Goal: Task Accomplishment & Management: Manage account settings

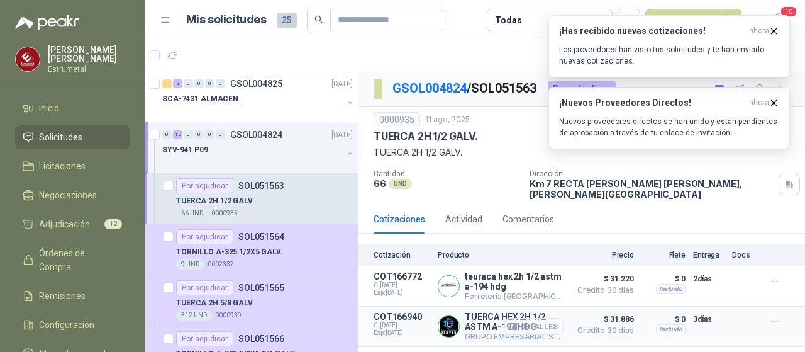
click at [522, 318] on button "Detalles" at bounding box center [534, 326] width 59 height 17
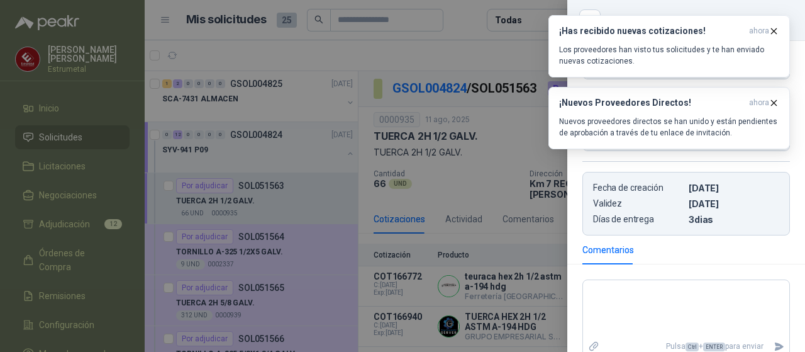
scroll to position [315, 0]
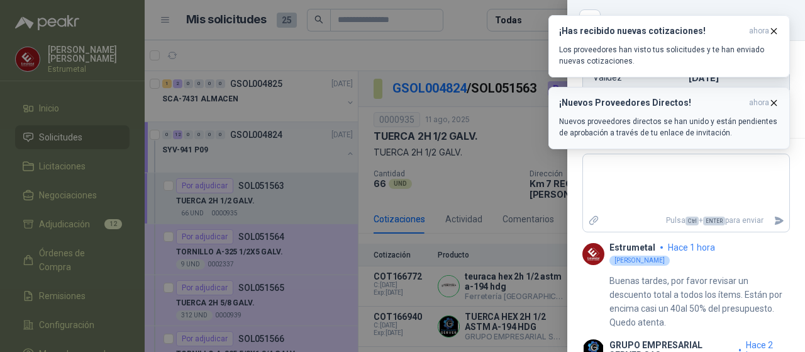
click at [775, 101] on icon "button" at bounding box center [774, 103] width 11 height 11
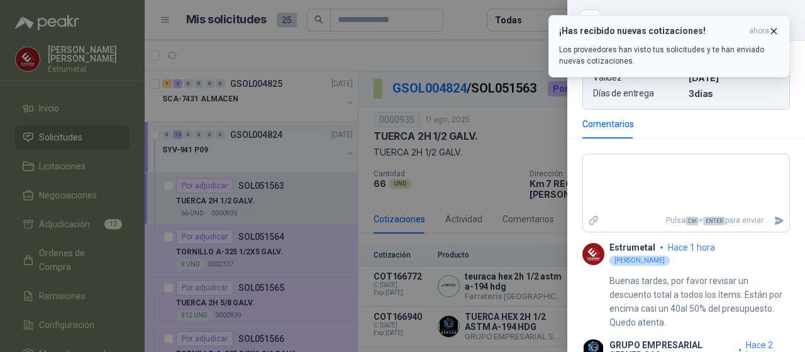
click at [777, 28] on icon "button" at bounding box center [774, 30] width 5 height 5
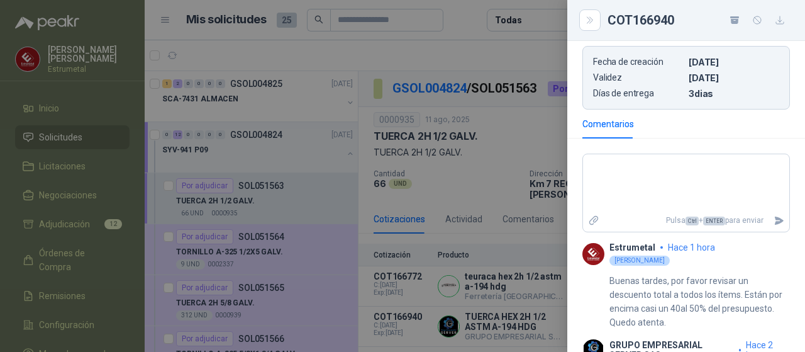
click at [417, 40] on div at bounding box center [402, 176] width 805 height 352
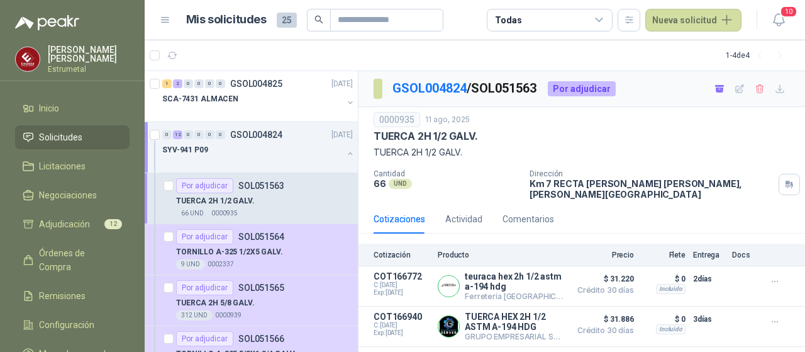
click at [72, 134] on span "Solicitudes" at bounding box center [60, 137] width 43 height 14
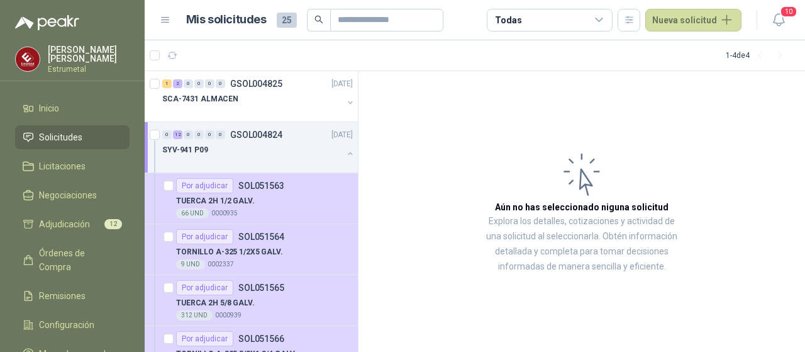
click at [65, 132] on span "Solicitudes" at bounding box center [60, 137] width 43 height 14
click at [597, 24] on div "Todas" at bounding box center [550, 20] width 126 height 23
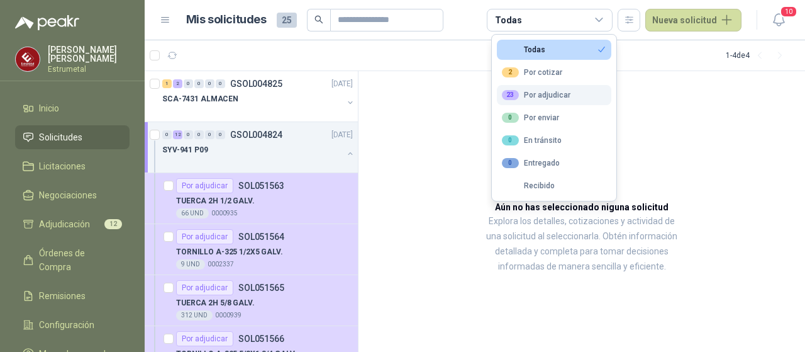
click at [566, 91] on div "23 Por adjudicar" at bounding box center [536, 95] width 69 height 10
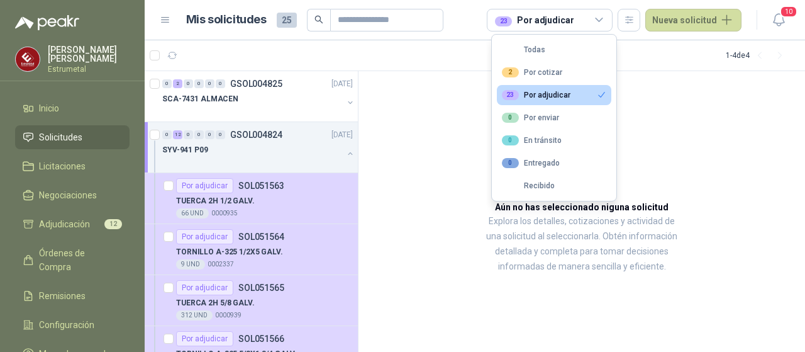
click at [548, 98] on div "23 Por adjudicar" at bounding box center [536, 95] width 69 height 10
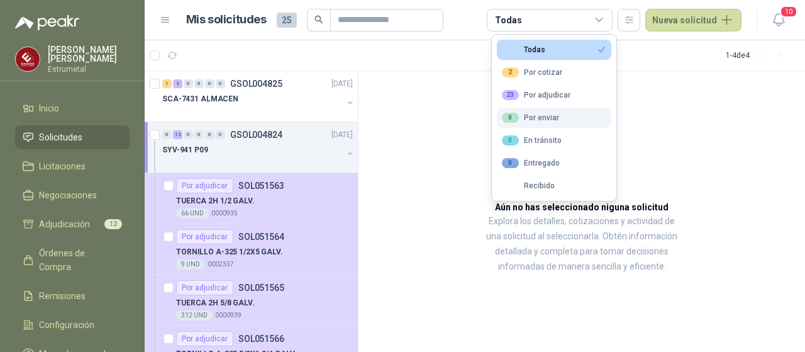
drag, startPoint x: 556, startPoint y: 95, endPoint x: 503, endPoint y: 126, distance: 61.5
click at [555, 95] on div "23 Por adjudicar" at bounding box center [536, 95] width 69 height 10
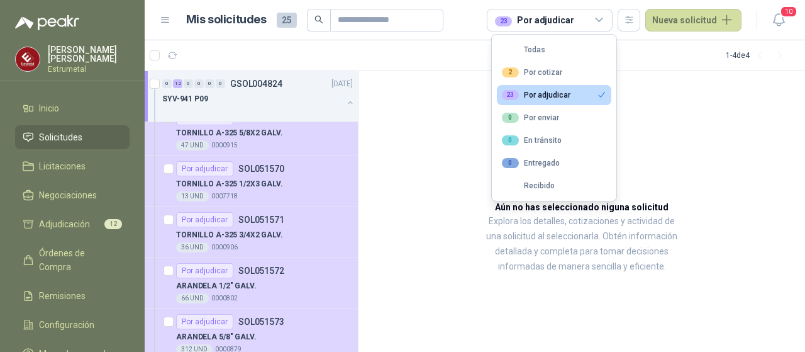
scroll to position [378, 0]
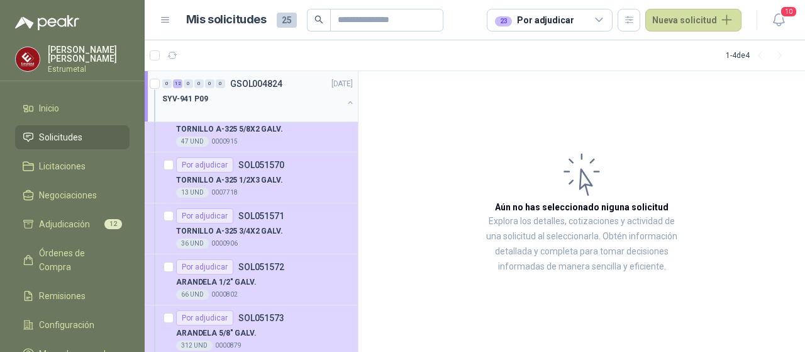
click at [345, 105] on button "button" at bounding box center [350, 103] width 10 height 10
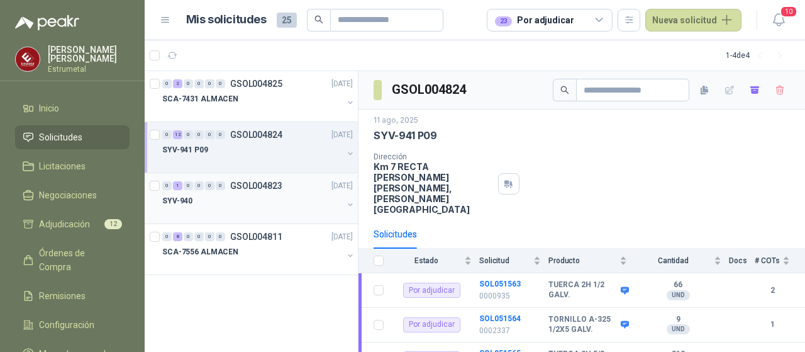
click at [184, 200] on p "SYV-940" at bounding box center [177, 201] width 30 height 12
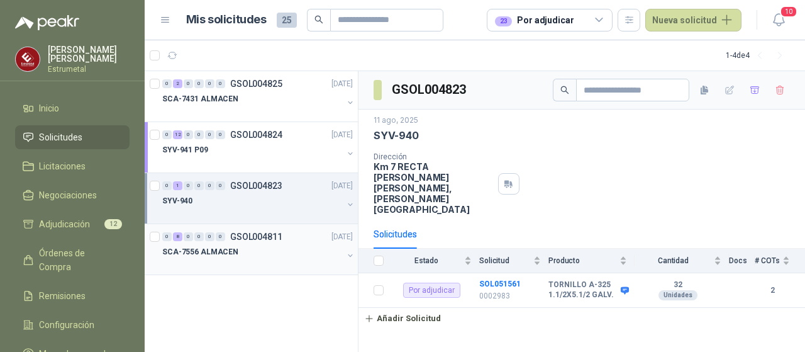
click at [215, 252] on p "SCA-7556 ALMACEN" at bounding box center [200, 252] width 76 height 12
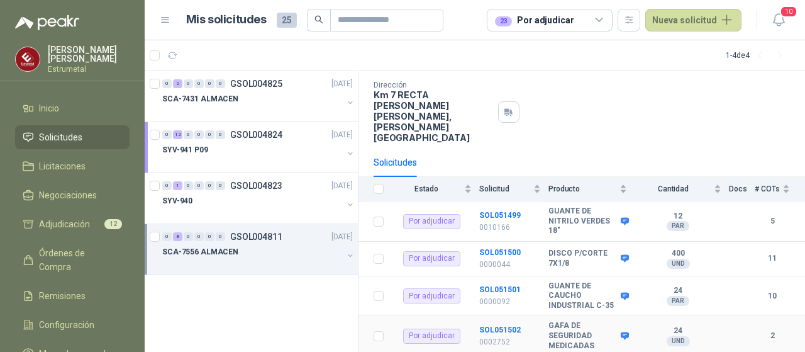
scroll to position [63, 0]
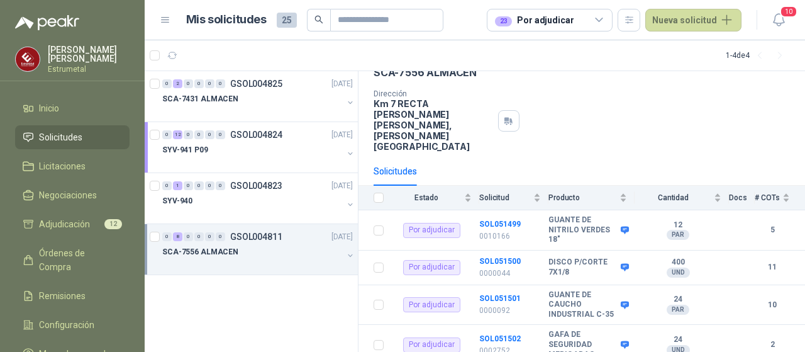
click at [350, 255] on button "button" at bounding box center [350, 255] width 10 height 10
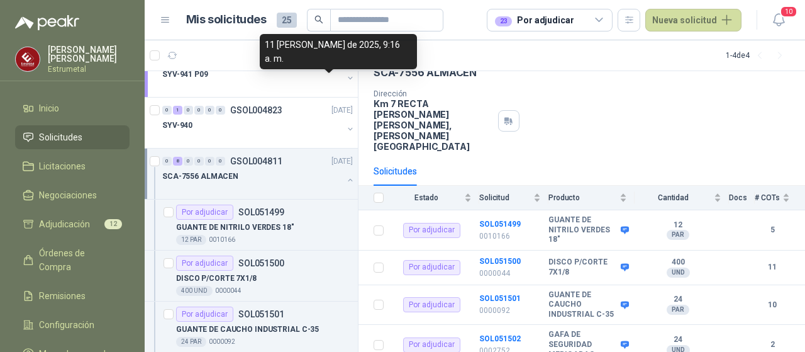
scroll to position [189, 0]
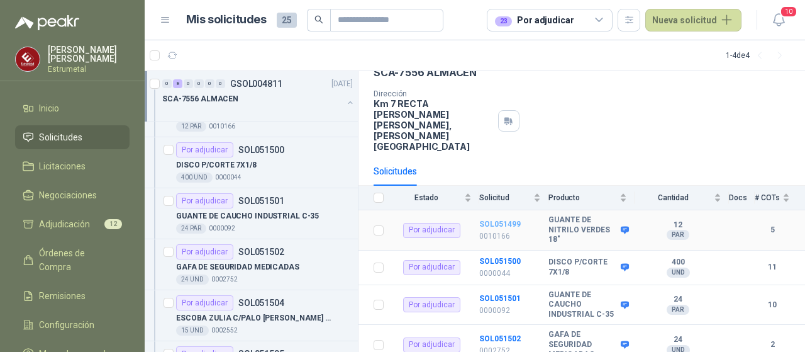
click at [495, 220] on b "SOL051499" at bounding box center [501, 224] width 42 height 9
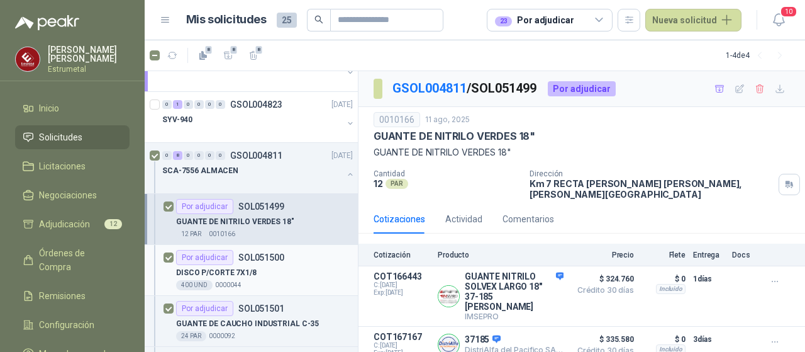
scroll to position [189, 0]
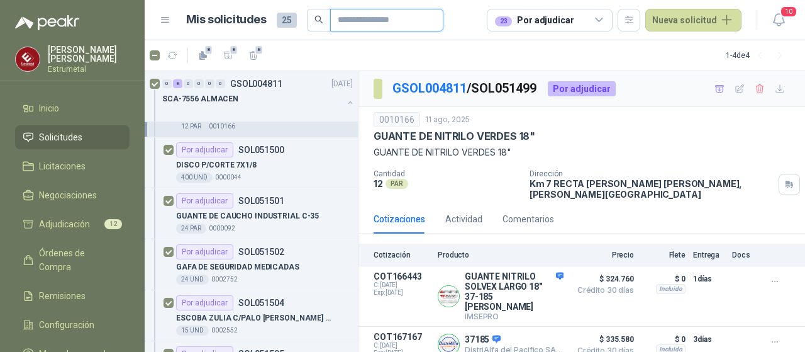
click at [358, 16] on input "text" at bounding box center [382, 19] width 88 height 21
click at [290, 22] on span "25" at bounding box center [287, 20] width 20 height 15
click at [227, 53] on icon "button" at bounding box center [228, 55] width 9 height 7
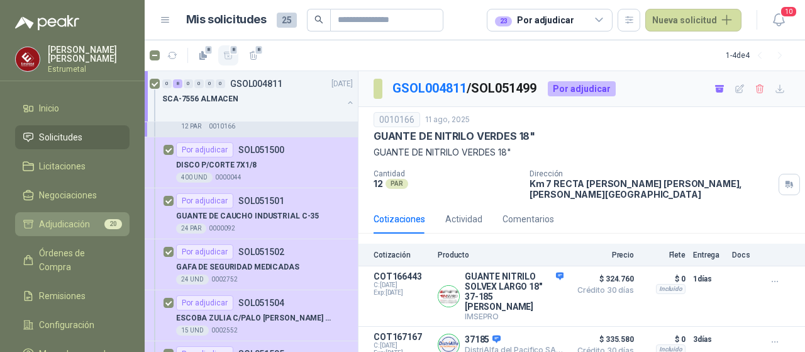
click at [59, 220] on span "Adjudicación" at bounding box center [64, 224] width 51 height 14
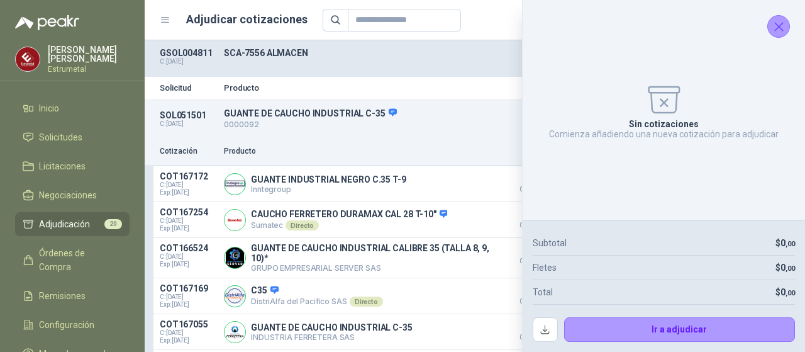
click at [777, 21] on icon "Cerrar" at bounding box center [780, 27] width 16 height 16
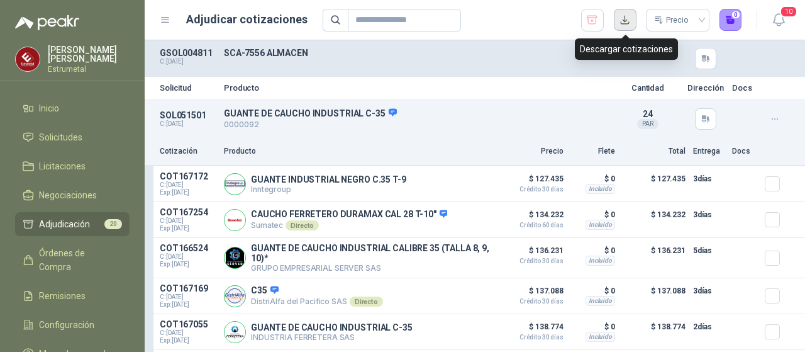
click at [627, 19] on button "button" at bounding box center [625, 20] width 23 height 23
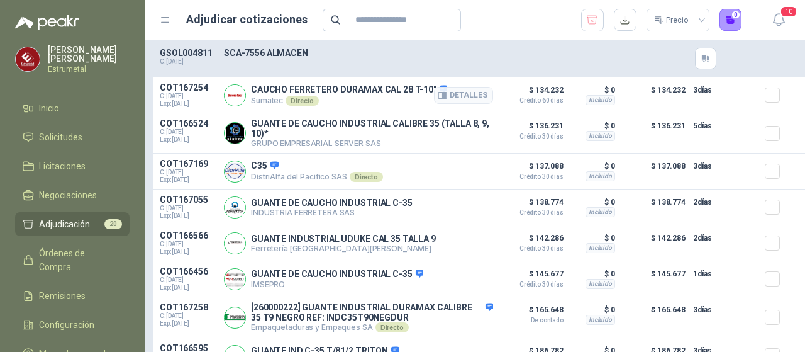
scroll to position [126, 0]
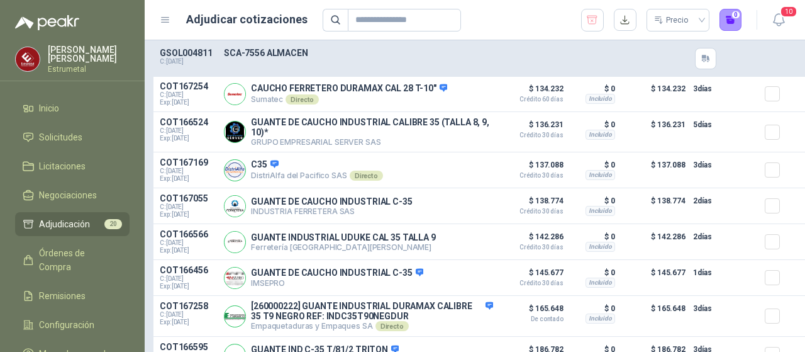
click at [76, 222] on span "Adjudicación" at bounding box center [64, 224] width 51 height 14
click at [59, 134] on span "Solicitudes" at bounding box center [60, 137] width 43 height 14
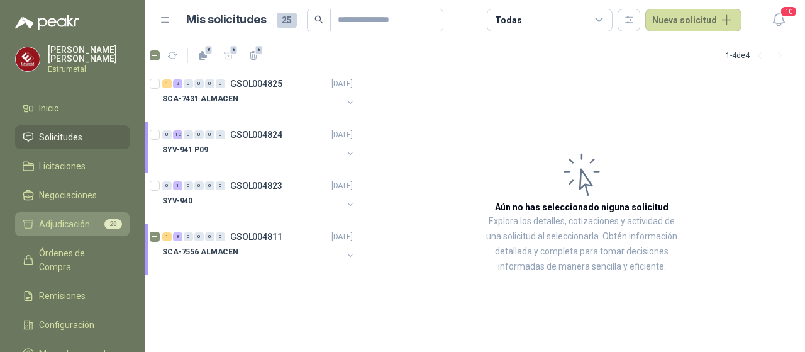
click at [50, 222] on span "Adjudicación" at bounding box center [64, 224] width 51 height 14
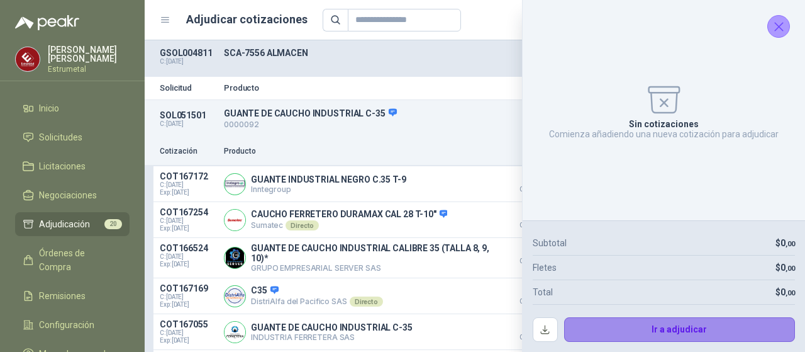
click at [651, 330] on button "Ir a adjudicar" at bounding box center [680, 329] width 232 height 25
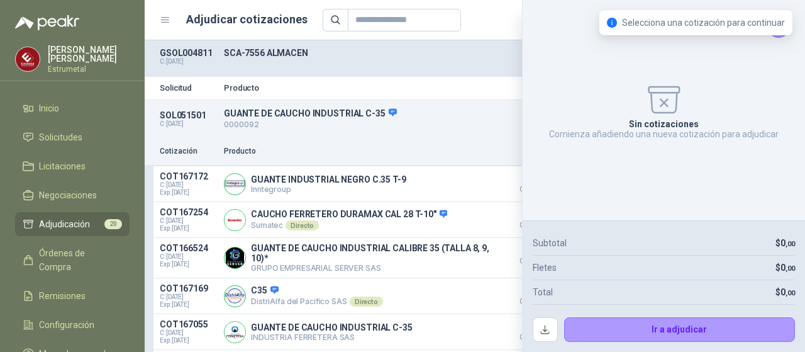
click at [457, 52] on p "SCA-7556 ALMACEN" at bounding box center [416, 53] width 385 height 10
click at [690, 29] on div "Selecciona una cotización para continuar" at bounding box center [696, 23] width 178 height 14
click at [778, 28] on div "Selecciona una cotización para continuar" at bounding box center [696, 22] width 193 height 25
click at [775, 27] on icon "Cerrar" at bounding box center [780, 27] width 16 height 16
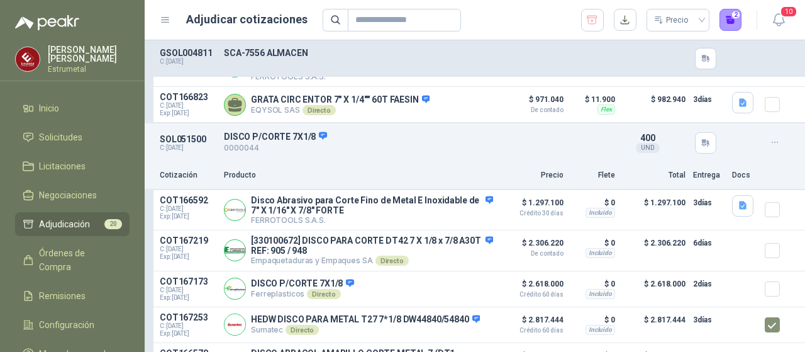
scroll to position [931, 0]
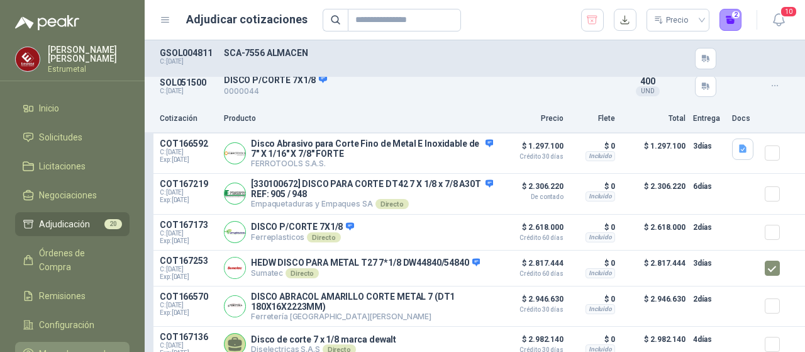
click at [62, 347] on span "Manuales y ayuda" at bounding box center [75, 354] width 72 height 14
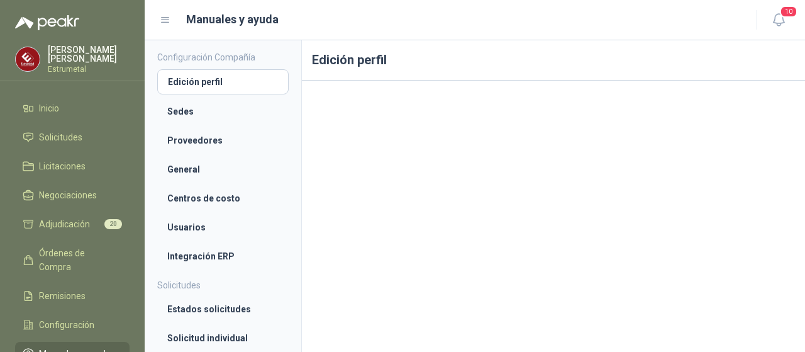
click at [76, 347] on span "Manuales y ayuda" at bounding box center [75, 354] width 72 height 14
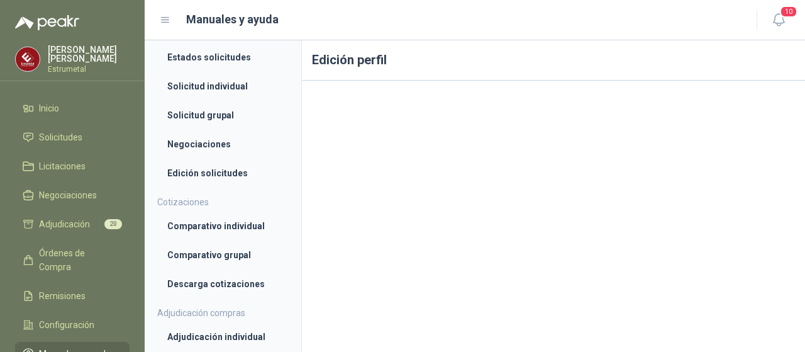
scroll to position [315, 0]
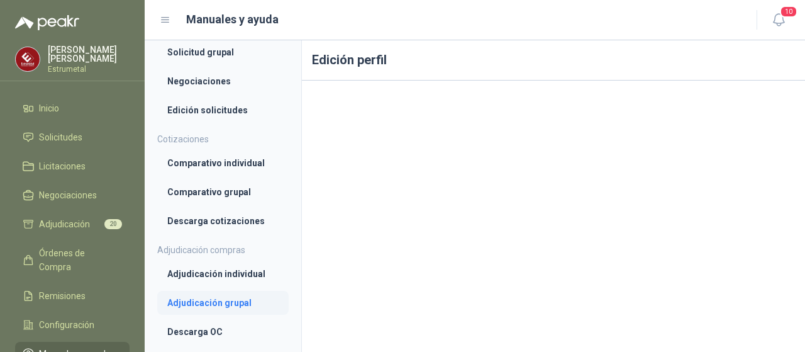
click at [193, 301] on li "Adjudicación grupal" at bounding box center [222, 303] width 111 height 14
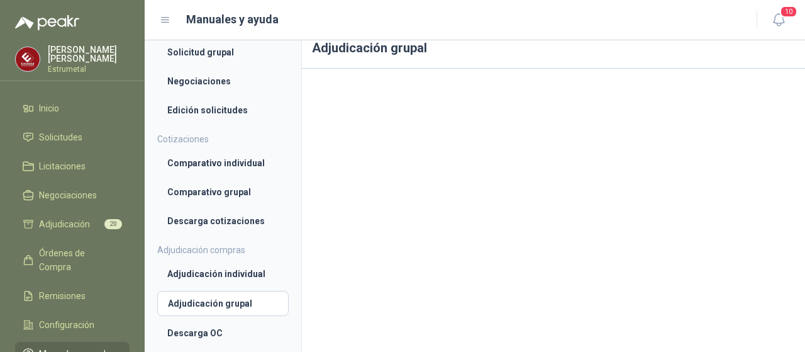
scroll to position [19, 0]
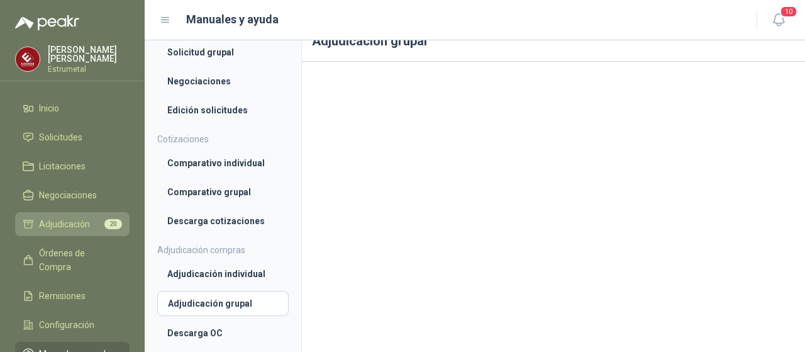
click at [82, 218] on span "Adjudicación" at bounding box center [64, 224] width 51 height 14
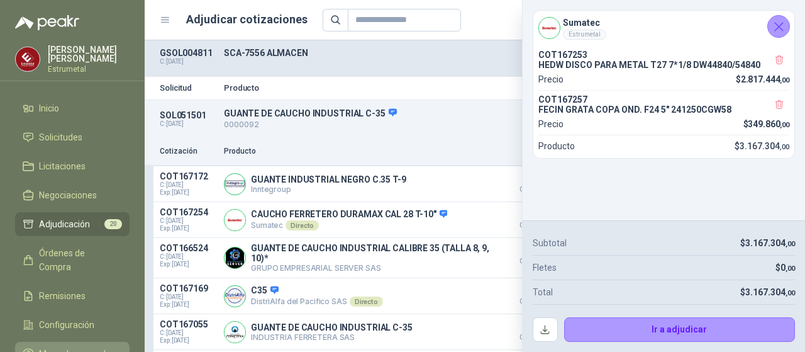
click at [76, 347] on span "Manuales y ayuda" at bounding box center [75, 354] width 72 height 14
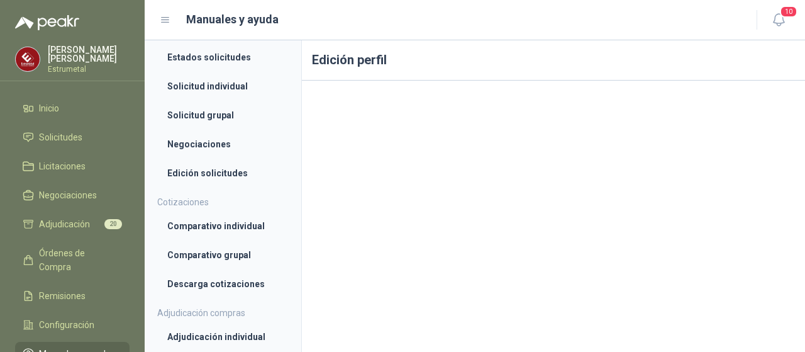
scroll to position [378, 0]
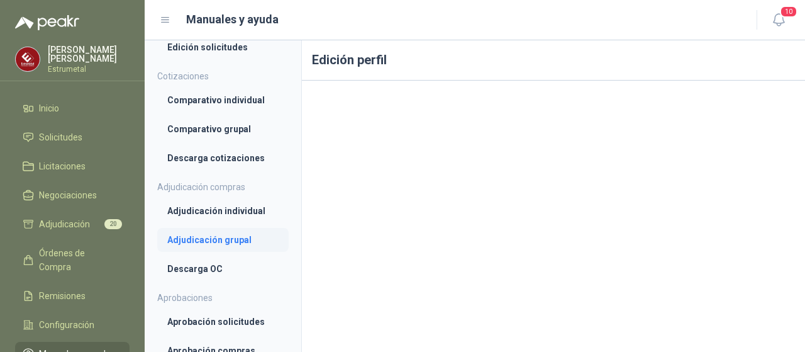
click at [229, 243] on li "Adjudicación grupal" at bounding box center [222, 240] width 111 height 14
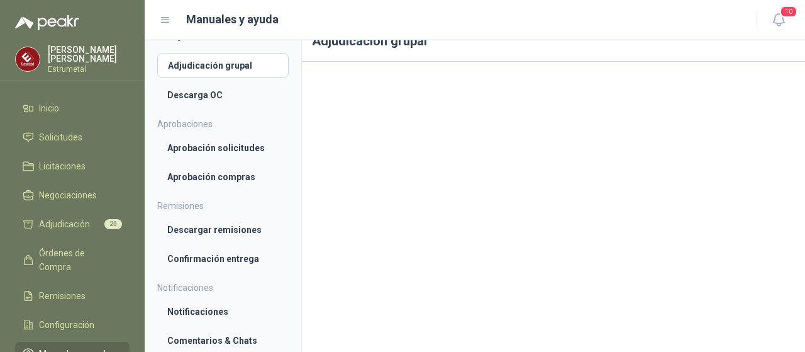
scroll to position [488, 0]
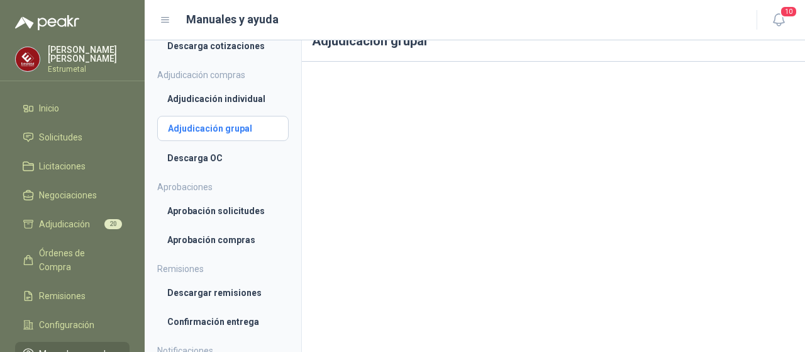
click at [213, 128] on li "Adjudicación grupal" at bounding box center [223, 128] width 110 height 14
click at [68, 347] on span "Manuales y ayuda" at bounding box center [75, 354] width 72 height 14
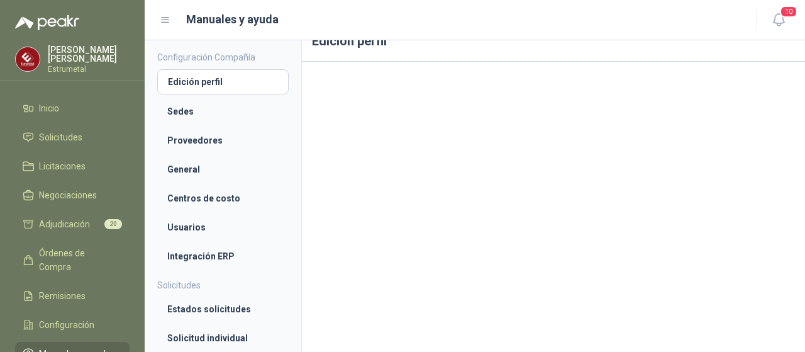
click at [68, 347] on span "Manuales y ayuda" at bounding box center [75, 354] width 72 height 14
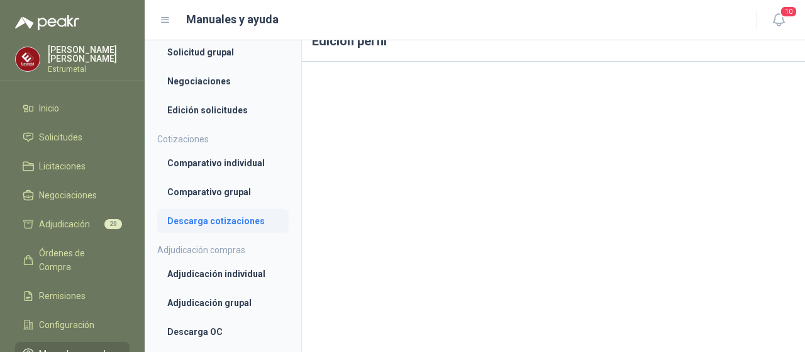
scroll to position [378, 0]
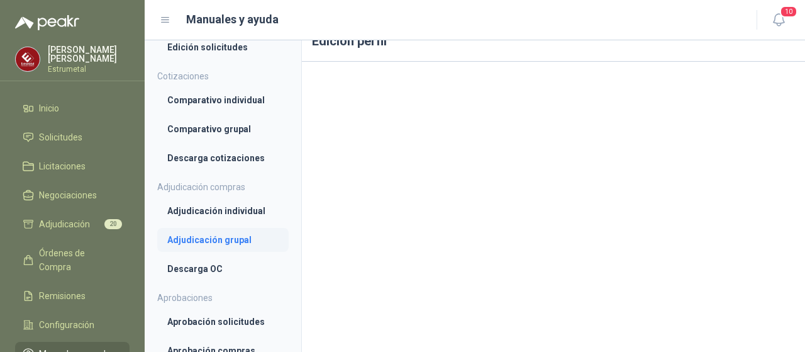
click at [211, 239] on li "Adjudicación grupal" at bounding box center [222, 240] width 111 height 14
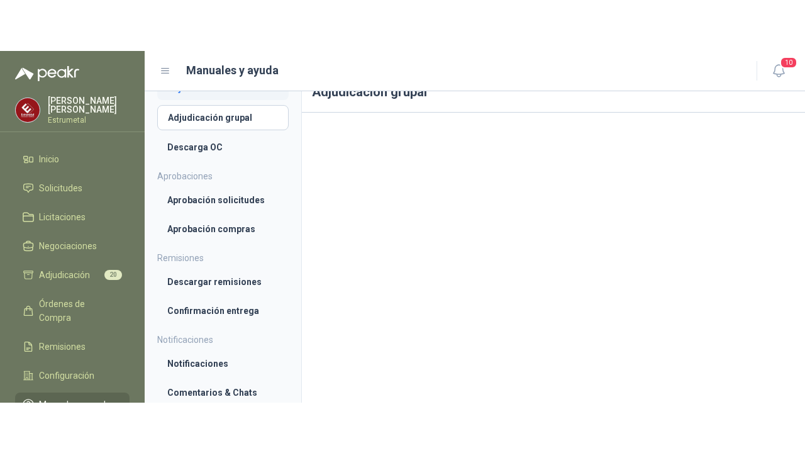
scroll to position [551, 0]
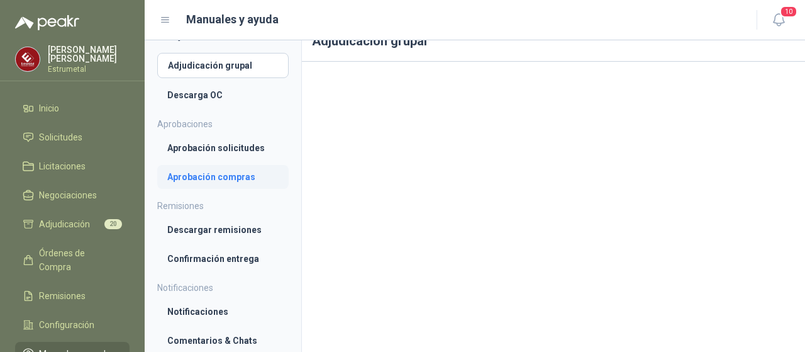
click at [215, 174] on li "Aprobación compras" at bounding box center [222, 177] width 111 height 14
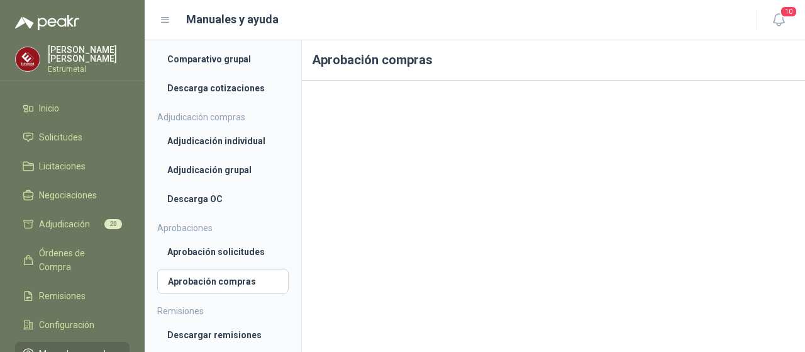
scroll to position [425, 0]
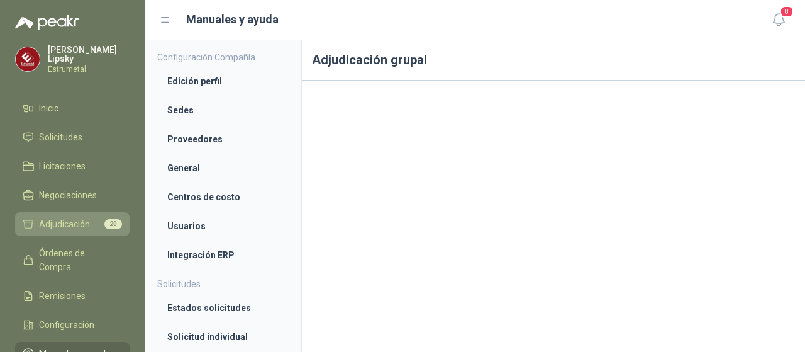
click at [70, 217] on span "Adjudicación" at bounding box center [64, 224] width 51 height 14
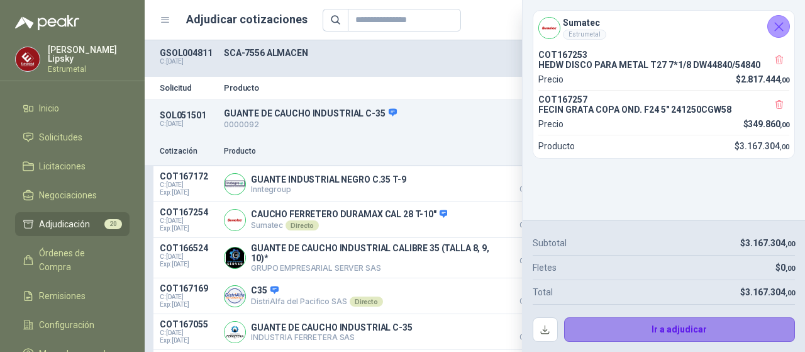
click at [666, 326] on button "Ir a adjudicar" at bounding box center [680, 329] width 232 height 25
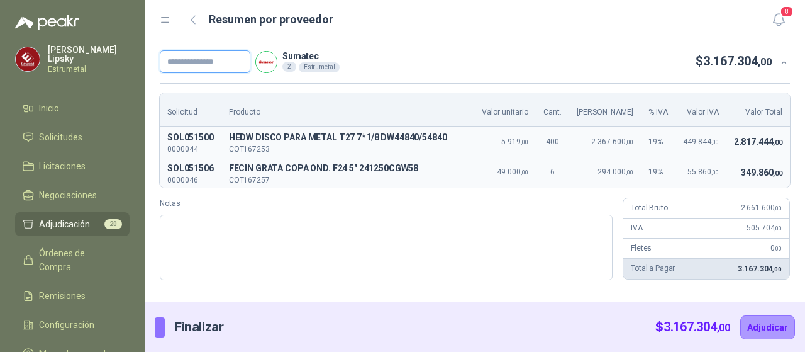
click at [173, 62] on input "text" at bounding box center [205, 61] width 91 height 23
type input "********"
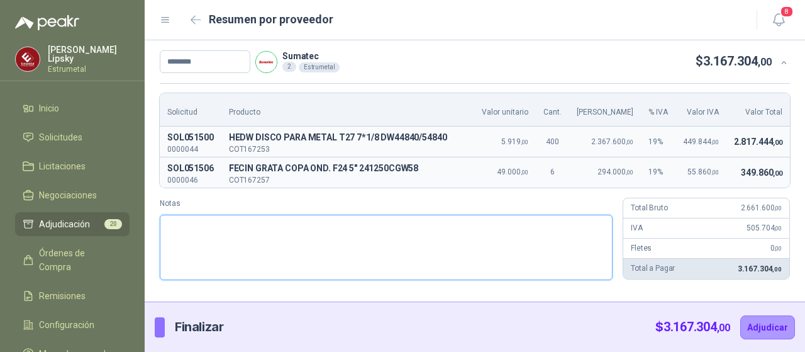
click at [199, 225] on textarea "Notas" at bounding box center [386, 247] width 453 height 65
type textarea "*"
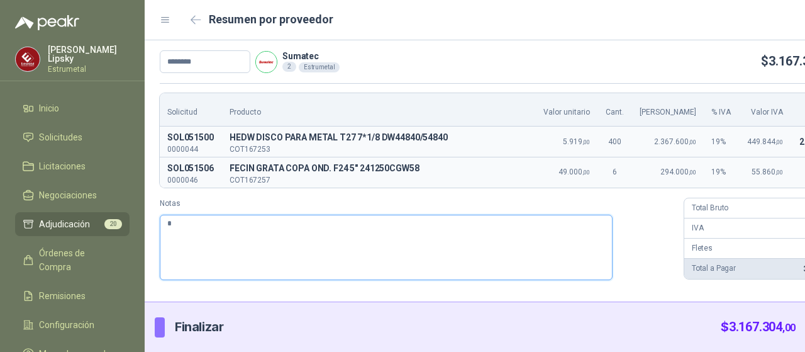
type textarea "**"
type textarea "***"
type textarea "****"
type textarea "*****"
type textarea "******"
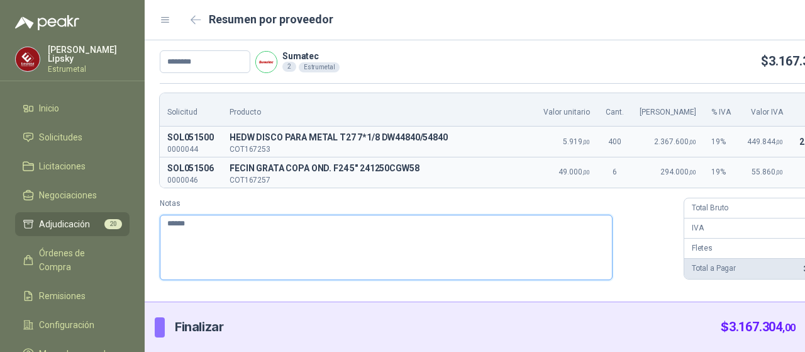
type textarea "*******"
type textarea "********"
type textarea "**********"
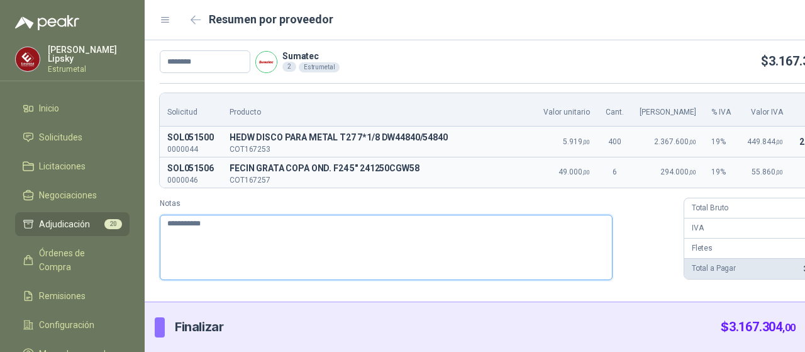
type textarea "**********"
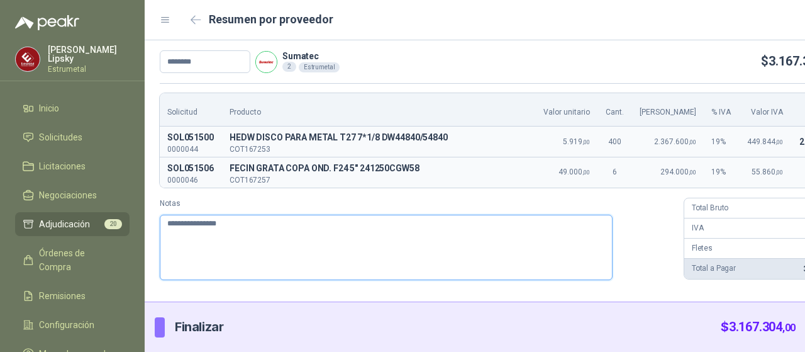
type textarea "**********"
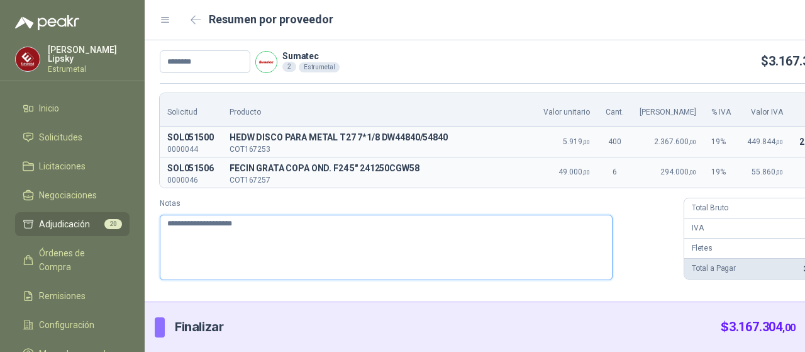
type textarea "**********"
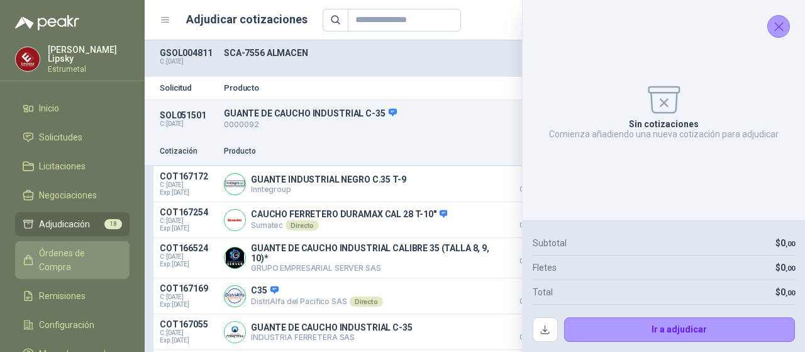
click at [79, 249] on span "Órdenes de Compra" at bounding box center [78, 260] width 79 height 28
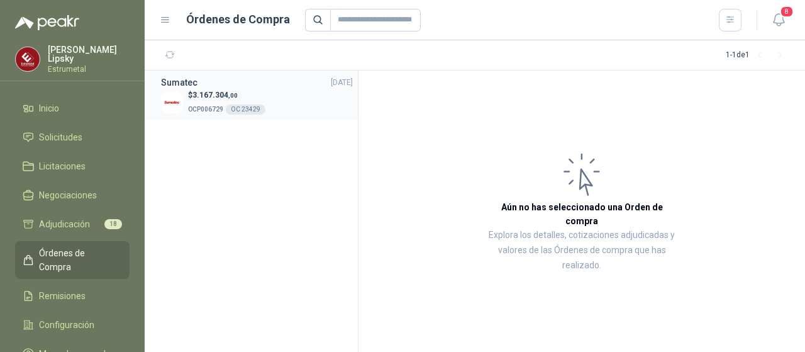
click at [230, 97] on span ",00" at bounding box center [232, 95] width 9 height 7
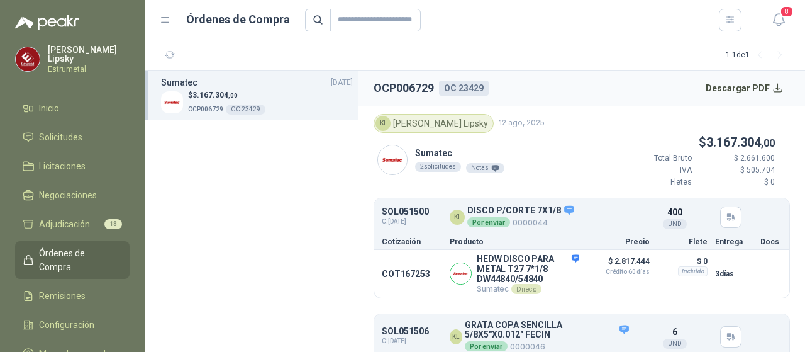
click at [216, 99] on span "3.167.304 ,00" at bounding box center [215, 95] width 45 height 9
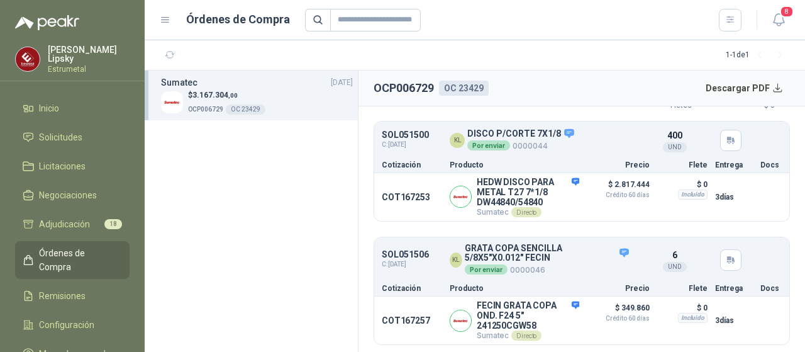
scroll to position [77, 0]
click at [768, 84] on button "Descargar PDF" at bounding box center [745, 88] width 92 height 25
click at [593, 138] on button "Detalles" at bounding box center [600, 139] width 59 height 17
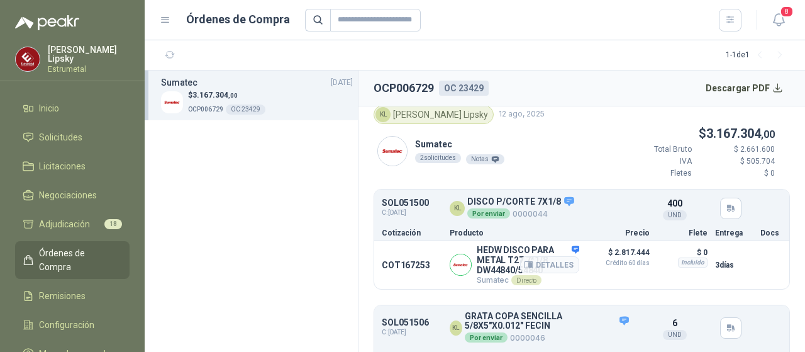
scroll to position [0, 0]
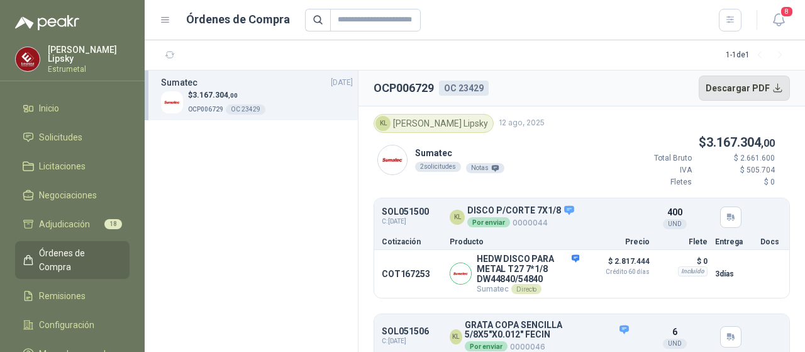
click at [777, 87] on button "Descargar PDF" at bounding box center [745, 88] width 92 height 25
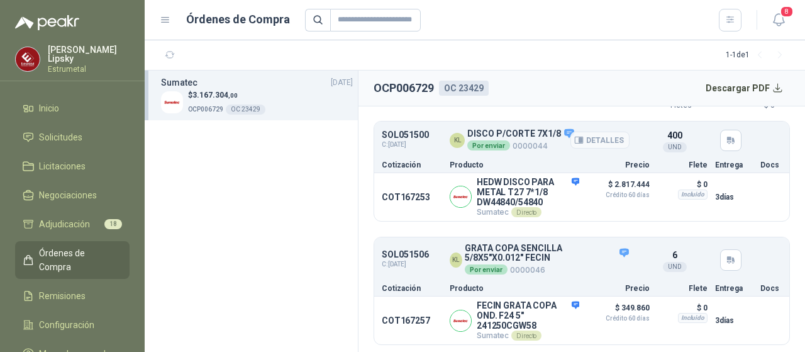
scroll to position [77, 0]
click at [579, 259] on button "Detalles" at bounding box center [600, 258] width 59 height 17
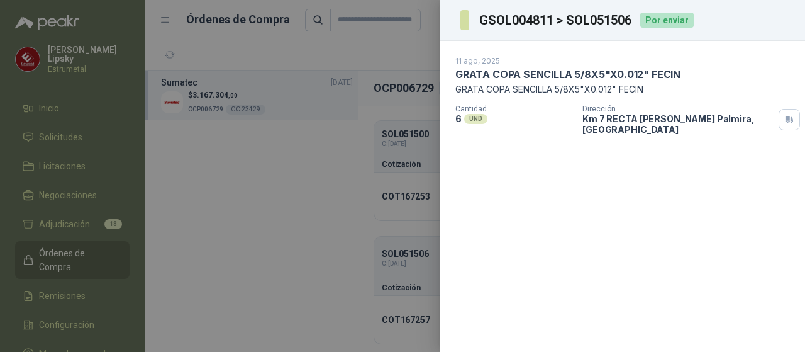
click at [654, 21] on div "Por enviar" at bounding box center [667, 20] width 53 height 15
click at [240, 188] on div at bounding box center [402, 176] width 805 height 352
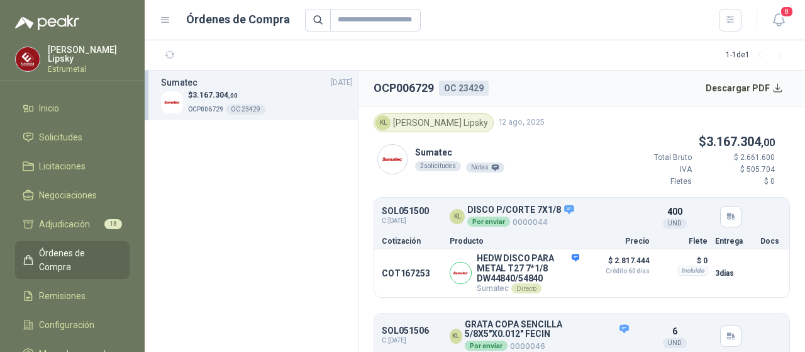
scroll to position [0, 0]
click at [166, 21] on icon at bounding box center [165, 19] width 11 height 11
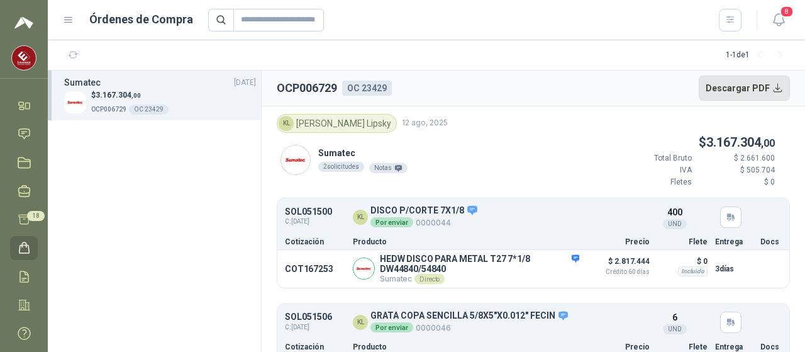
click at [744, 83] on button "Descargar PDF" at bounding box center [745, 88] width 92 height 25
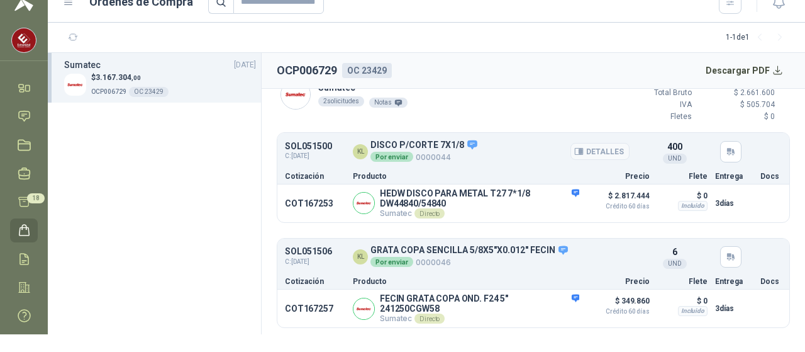
scroll to position [28, 0]
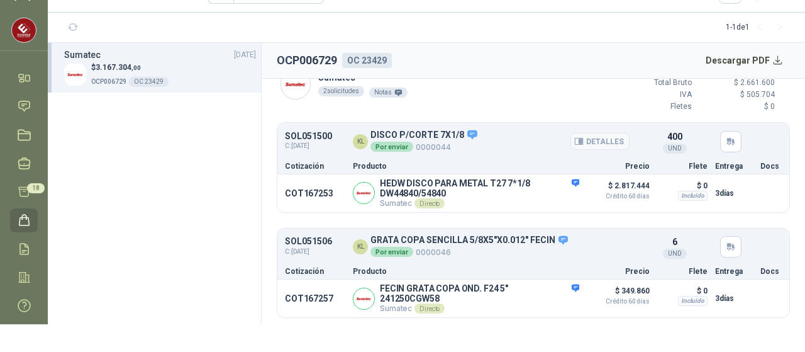
click at [381, 142] on div "Por enviar" at bounding box center [392, 147] width 43 height 10
click at [198, 57] on div "Sumatec 12/08/25" at bounding box center [160, 55] width 192 height 14
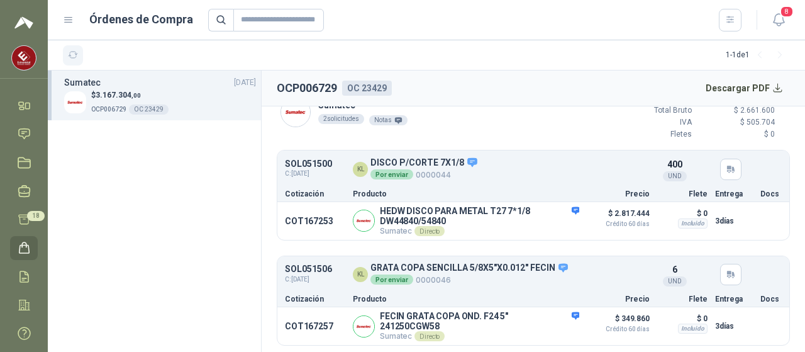
click at [73, 55] on icon "button" at bounding box center [73, 55] width 11 height 11
click at [70, 22] on icon at bounding box center [69, 20] width 8 height 5
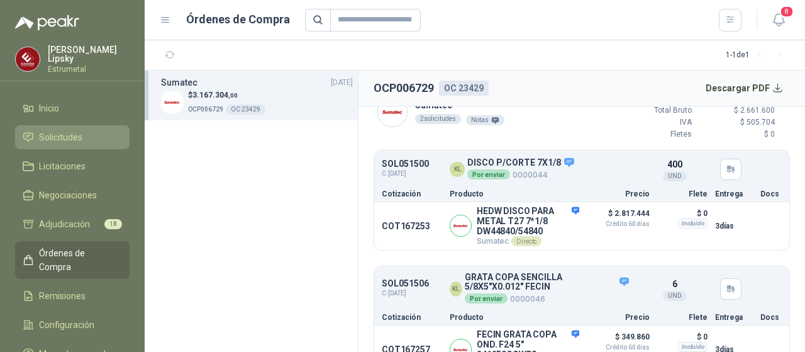
click at [79, 138] on span "Solicitudes" at bounding box center [60, 137] width 43 height 14
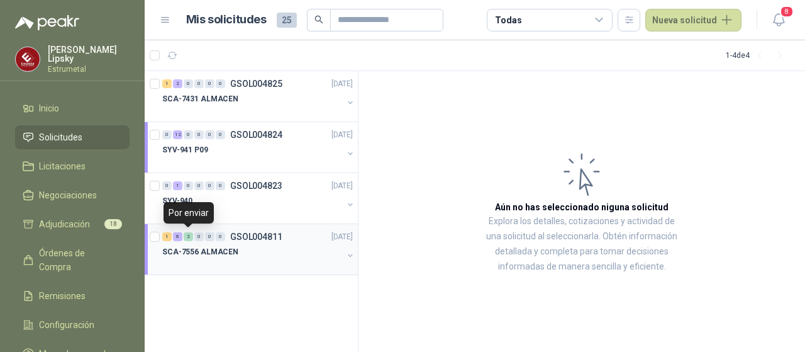
click at [188, 235] on div "2" at bounding box center [188, 236] width 9 height 9
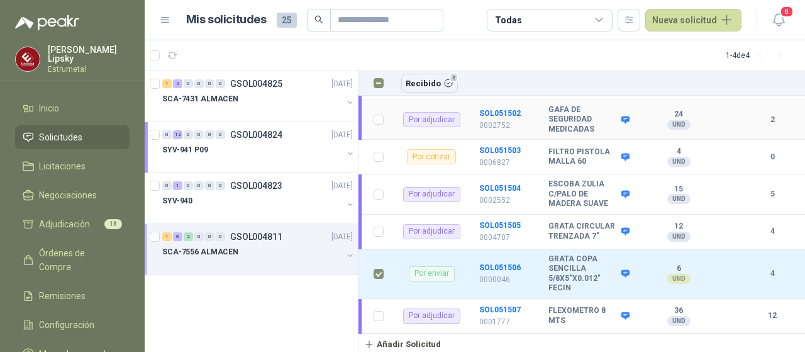
scroll to position [271, 0]
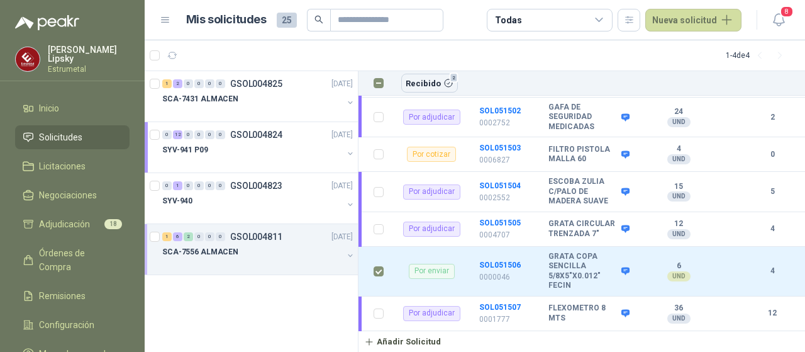
click at [602, 22] on icon at bounding box center [599, 19] width 11 height 11
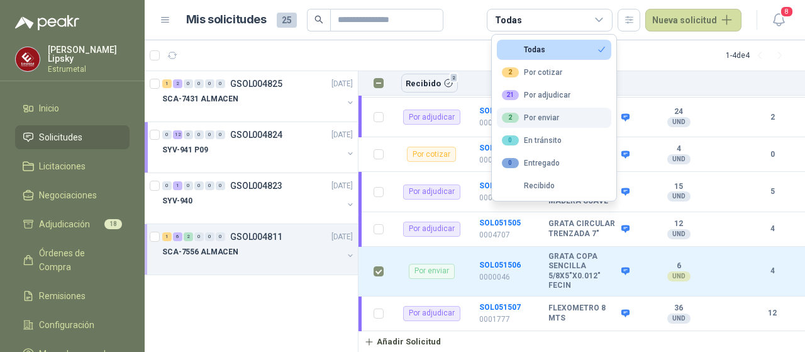
click at [535, 118] on div "2 Por enviar" at bounding box center [530, 118] width 57 height 10
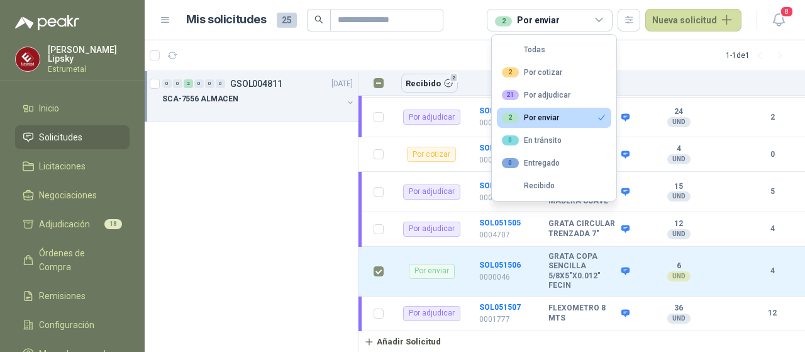
click at [525, 115] on div "2 Por enviar" at bounding box center [530, 118] width 57 height 10
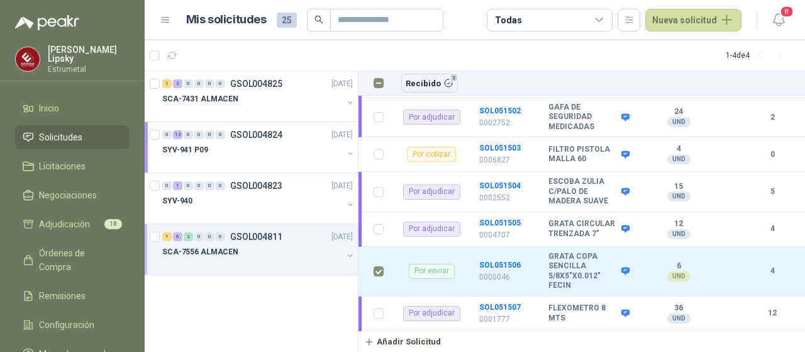
click at [659, 58] on article "1 - 4 de 4" at bounding box center [475, 55] width 661 height 30
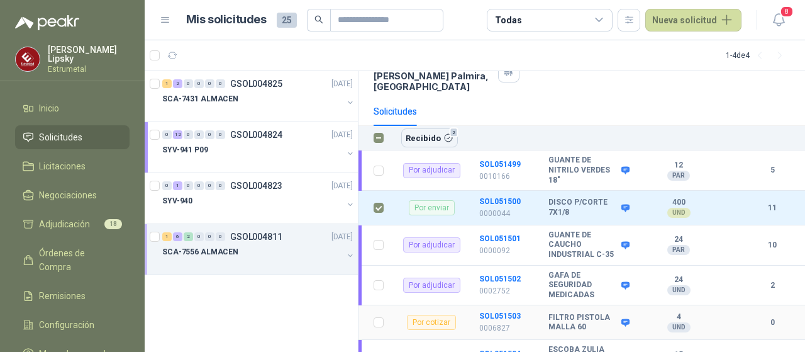
scroll to position [82, 0]
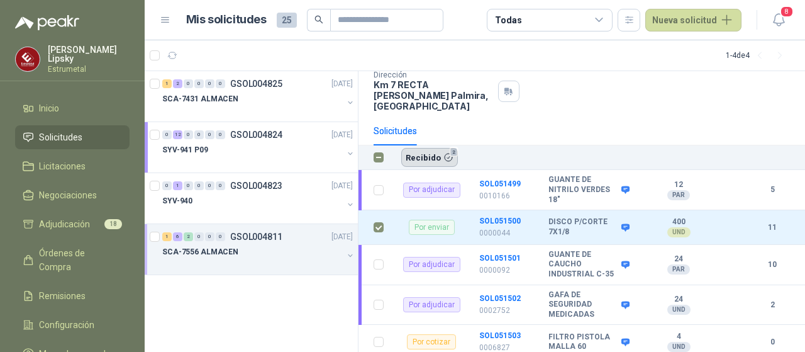
click at [420, 148] on button "Recibido 2" at bounding box center [429, 157] width 57 height 19
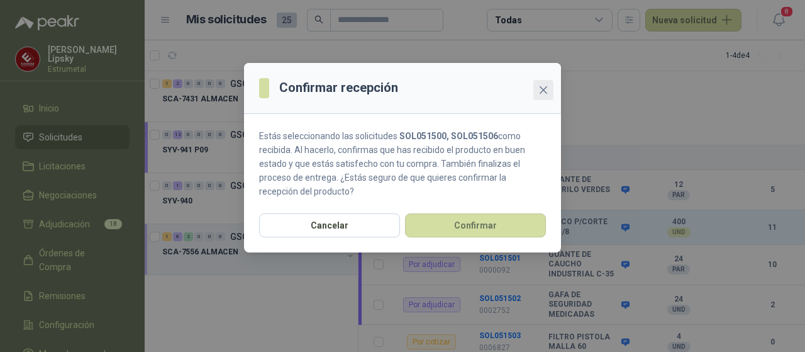
click at [537, 91] on span "Close" at bounding box center [544, 90] width 20 height 10
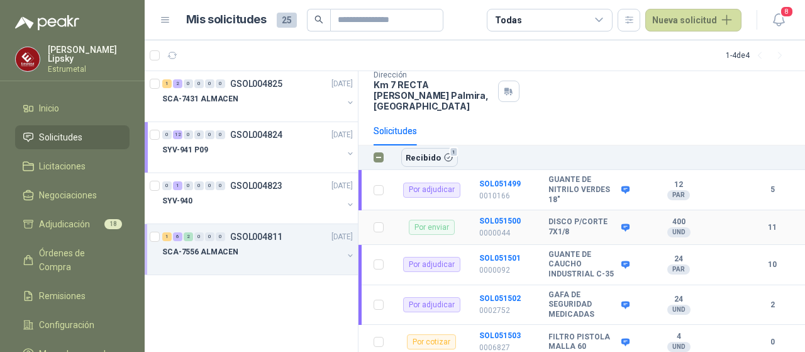
click at [423, 220] on div "Por enviar" at bounding box center [432, 227] width 46 height 15
click at [542, 23] on div "Todas" at bounding box center [550, 20] width 126 height 23
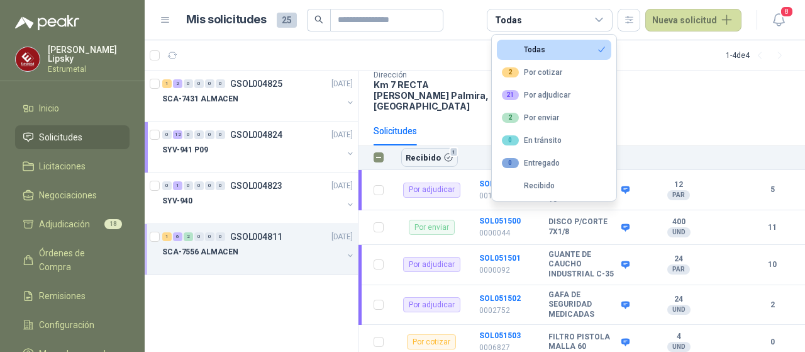
click at [448, 116] on div "Solicitudes" at bounding box center [582, 130] width 417 height 29
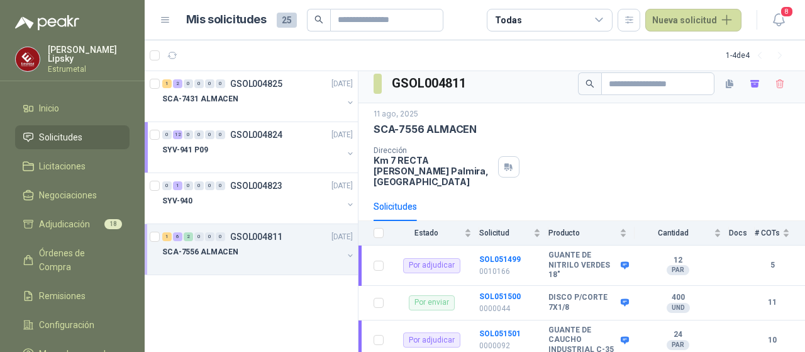
scroll to position [0, 0]
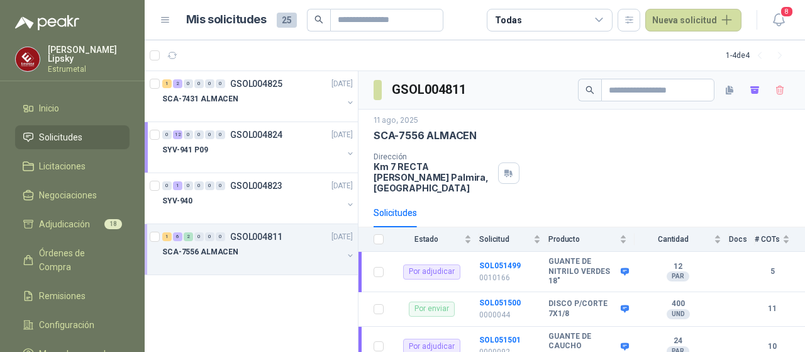
click at [563, 27] on div "Todas" at bounding box center [550, 20] width 126 height 23
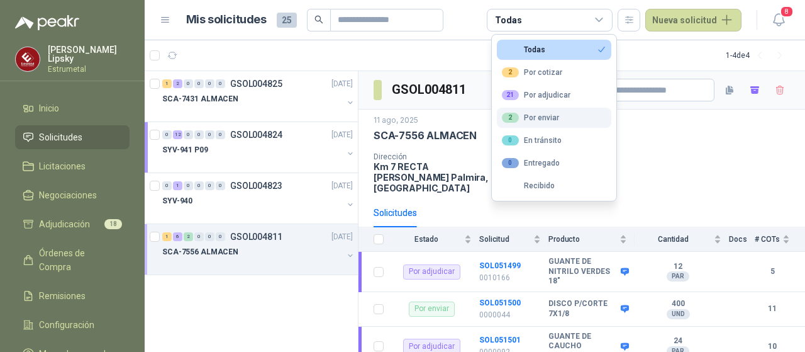
click at [513, 115] on div "2" at bounding box center [510, 118] width 17 height 10
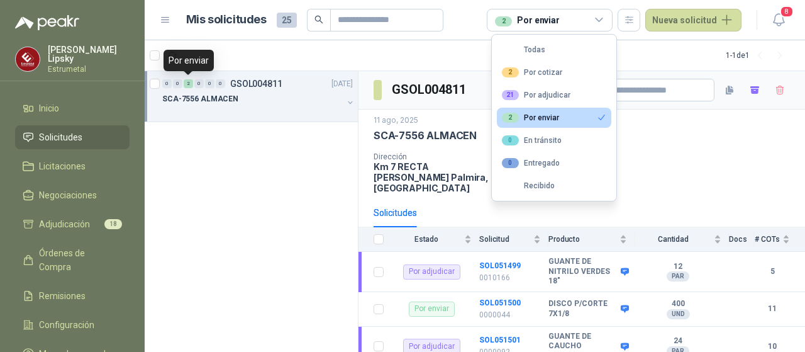
click at [188, 81] on div "2" at bounding box center [188, 83] width 9 height 9
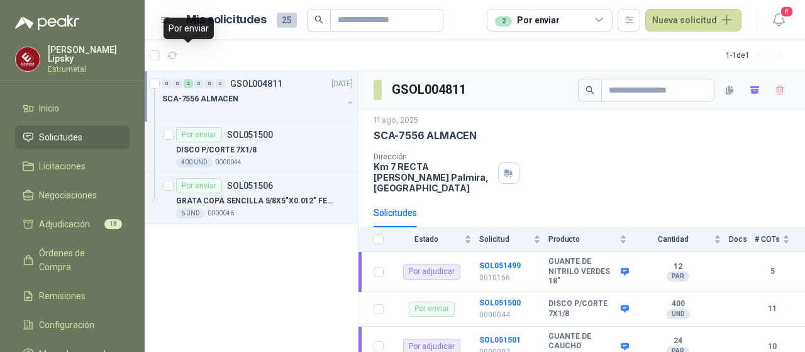
scroll to position [32, 0]
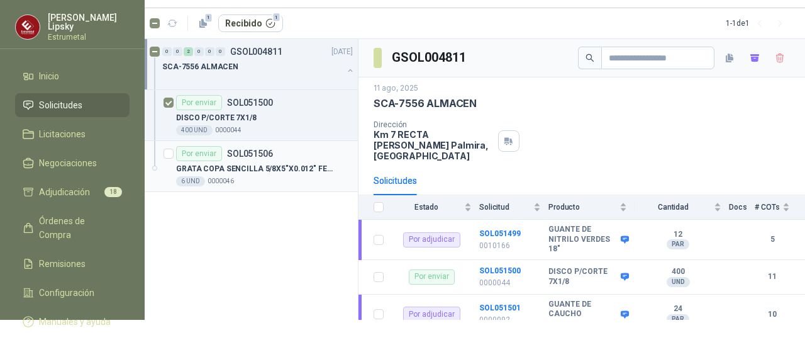
click at [166, 158] on div at bounding box center [169, 166] width 10 height 40
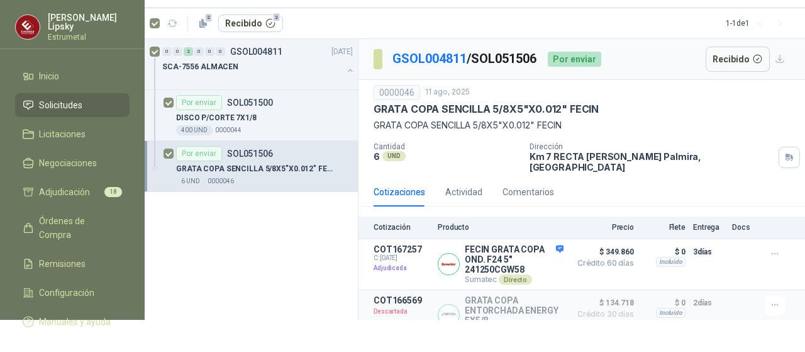
click at [586, 57] on div "Por enviar" at bounding box center [574, 59] width 53 height 15
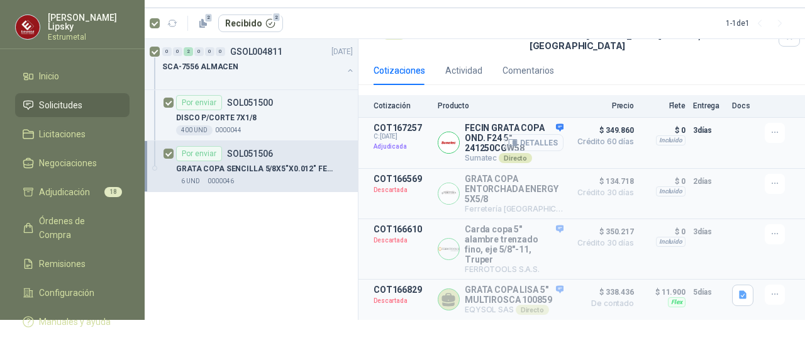
click at [517, 134] on button "Detalles" at bounding box center [534, 142] width 59 height 17
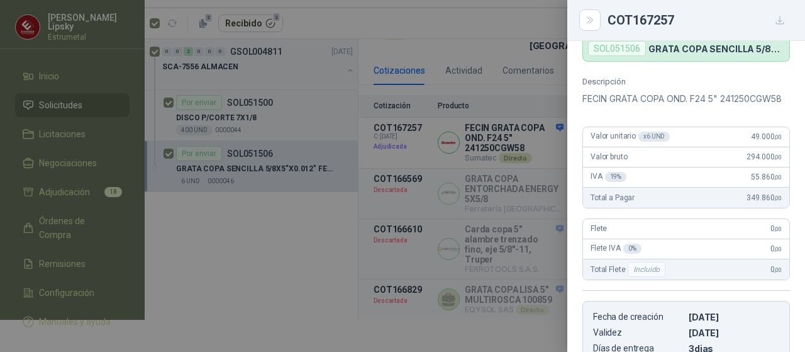
scroll to position [0, 0]
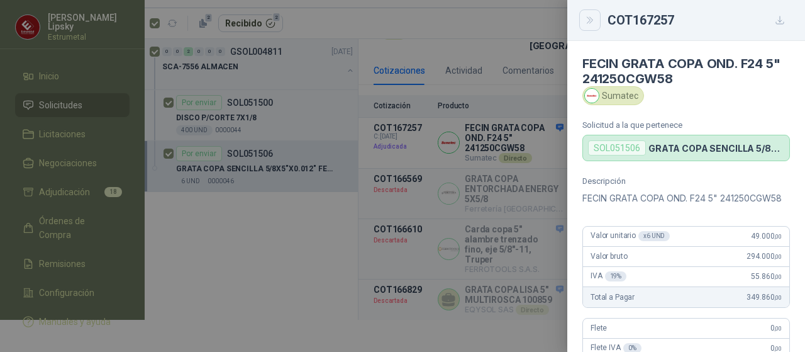
click at [595, 17] on icon "Close" at bounding box center [590, 20] width 11 height 11
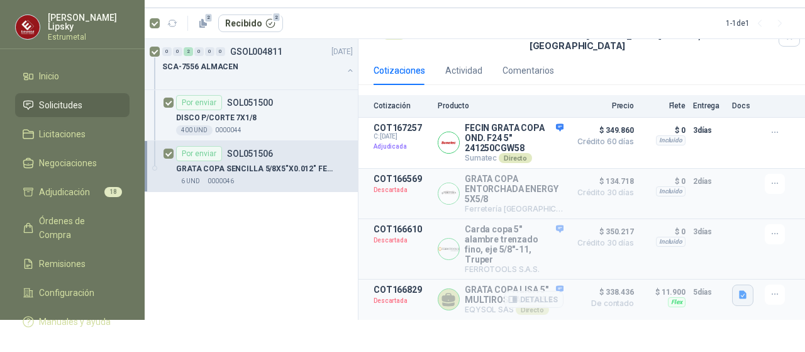
click at [739, 291] on icon "button" at bounding box center [743, 295] width 8 height 8
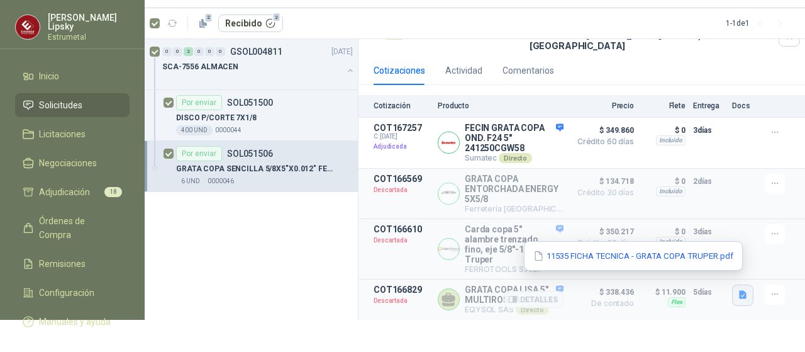
click at [739, 291] on icon "button" at bounding box center [743, 295] width 8 height 8
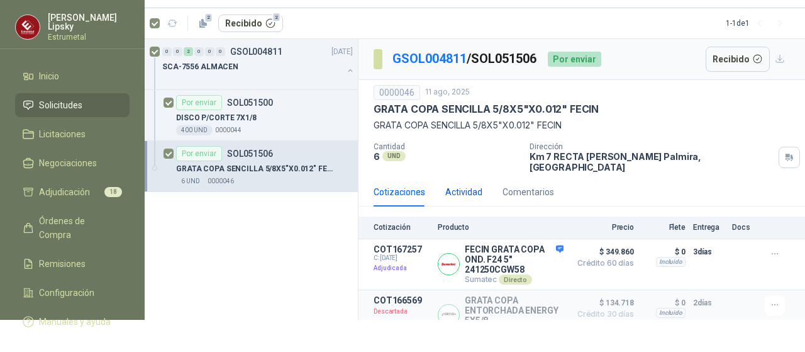
click at [464, 185] on div "Actividad" at bounding box center [464, 192] width 37 height 14
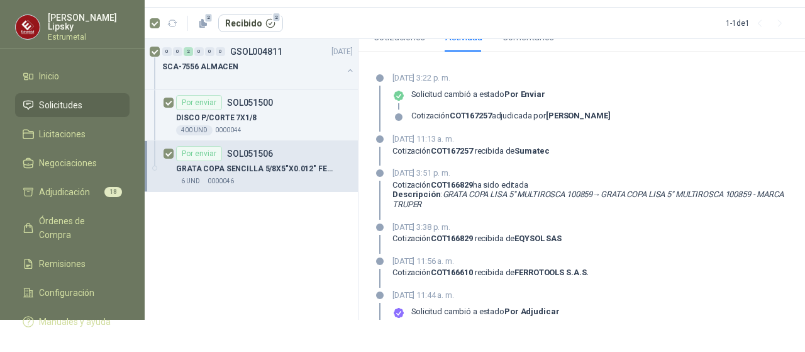
scroll to position [57, 0]
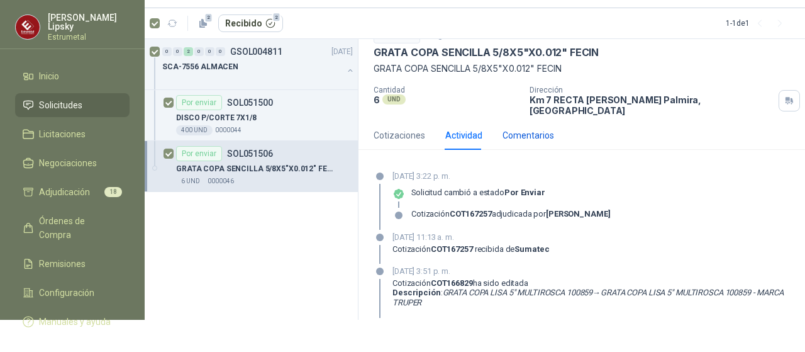
click at [520, 128] on div "Comentarios" at bounding box center [529, 135] width 52 height 14
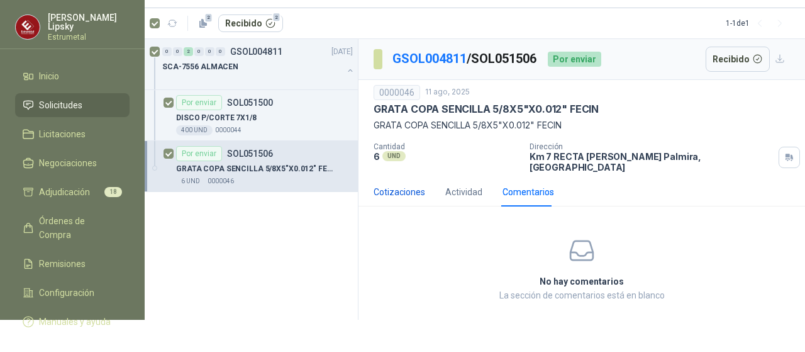
click at [390, 185] on div "Cotizaciones" at bounding box center [400, 192] width 52 height 14
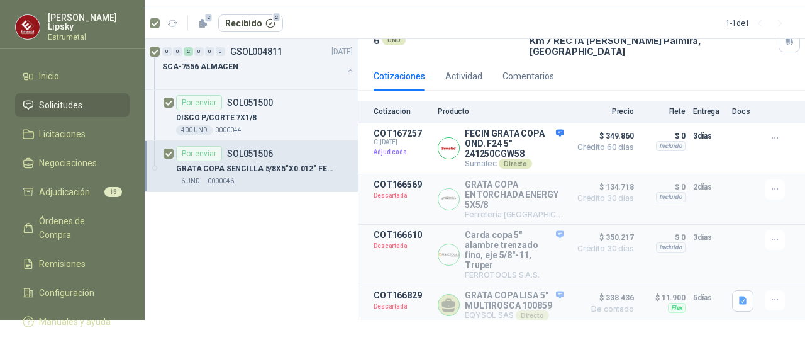
scroll to position [125, 0]
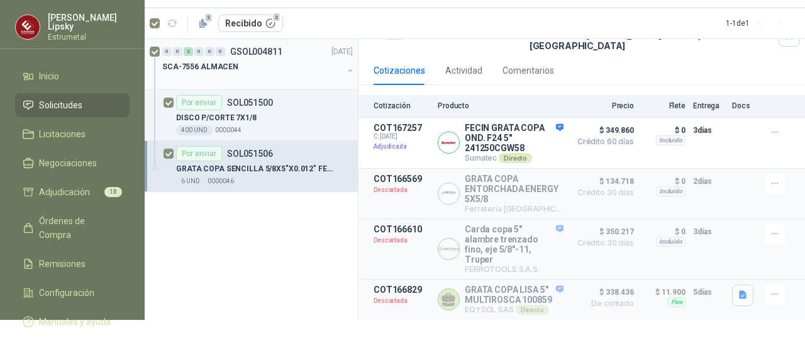
click at [351, 68] on button "button" at bounding box center [350, 70] width 10 height 10
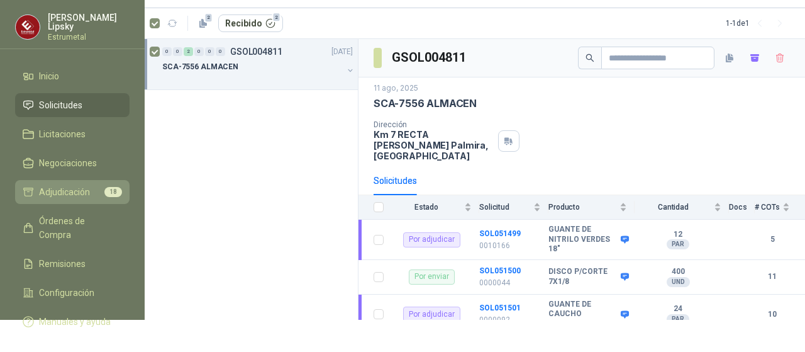
click at [62, 193] on span "Adjudicación" at bounding box center [64, 192] width 51 height 14
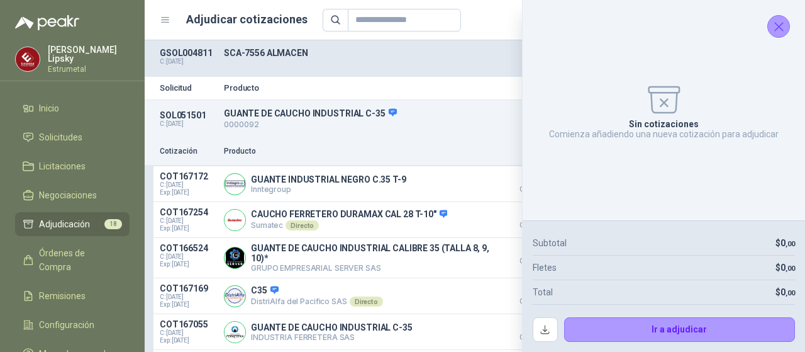
drag, startPoint x: 781, startPoint y: 28, endPoint x: 764, endPoint y: 37, distance: 19.4
click at [780, 28] on icon "Cerrar" at bounding box center [779, 27] width 8 height 8
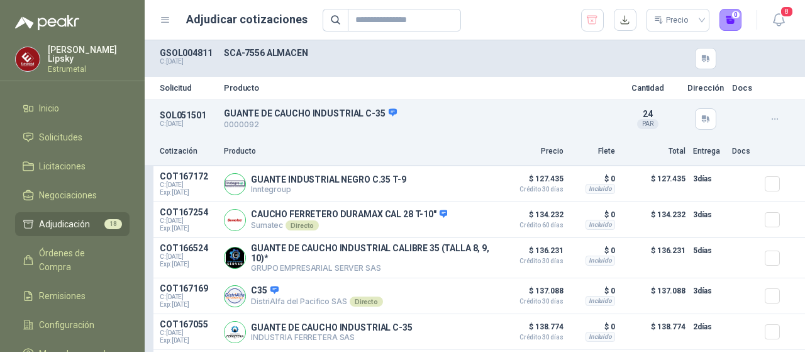
click at [49, 218] on span "Adjudicación" at bounding box center [64, 224] width 51 height 14
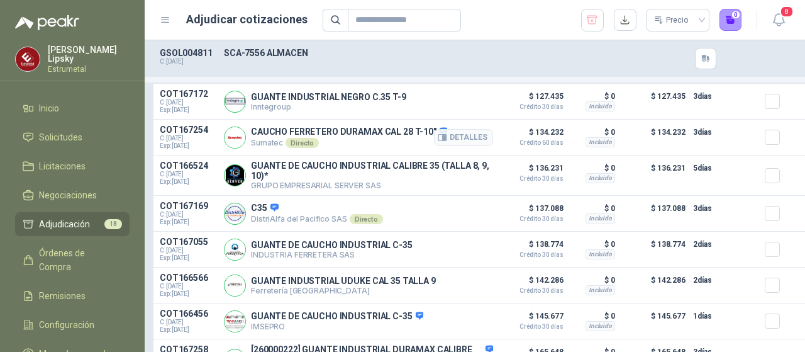
scroll to position [63, 0]
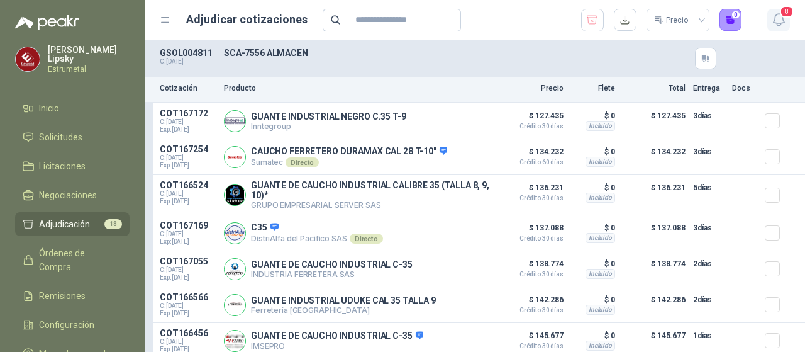
click at [780, 22] on icon "button" at bounding box center [780, 20] width 16 height 16
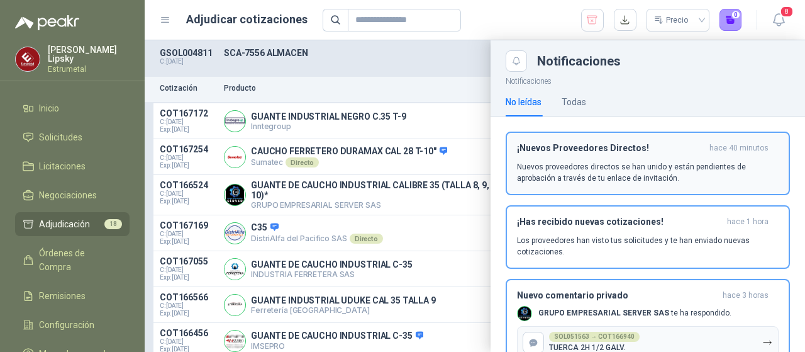
click at [639, 177] on p "Nuevos proveedores directos se han unido y están pendientes de aprobación a tra…" at bounding box center [648, 172] width 262 height 23
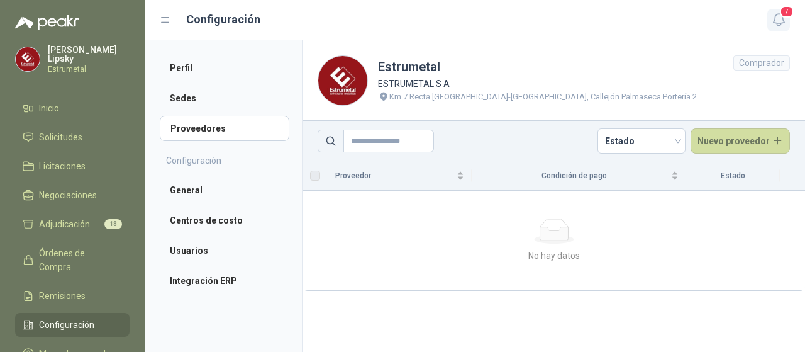
click at [782, 17] on icon "button" at bounding box center [780, 20] width 16 height 16
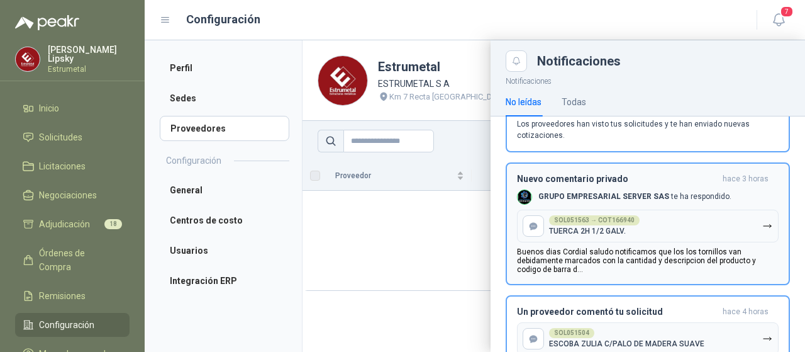
scroll to position [63, 0]
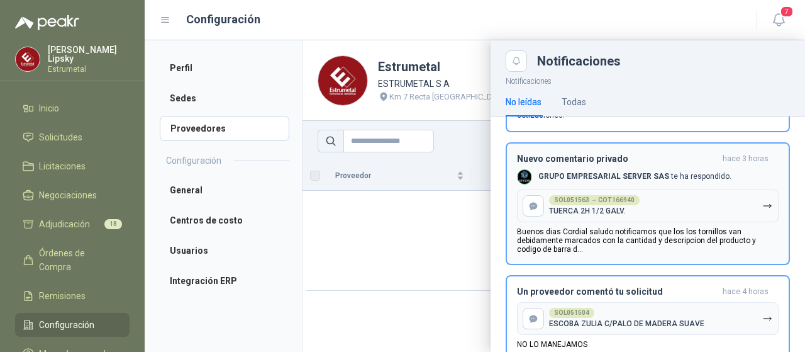
click at [595, 246] on p "Buenos dias Cordial saludo notificamos que los los tornillos van debidamente ma…" at bounding box center [648, 240] width 262 height 26
